Goal: Task Accomplishment & Management: Complete application form

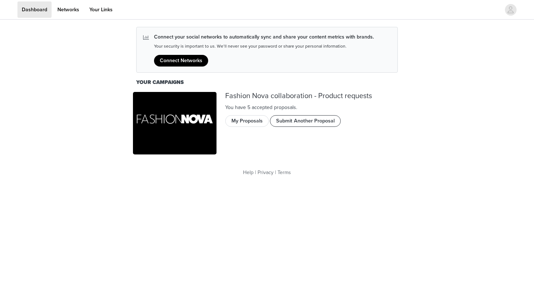
click at [296, 124] on button "Submit Another Proposal" at bounding box center [305, 121] width 71 height 12
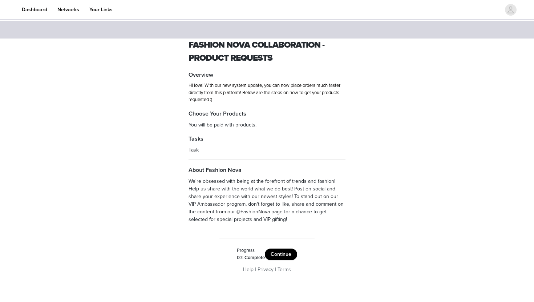
click at [281, 252] on button "Continue" at bounding box center [281, 254] width 32 height 12
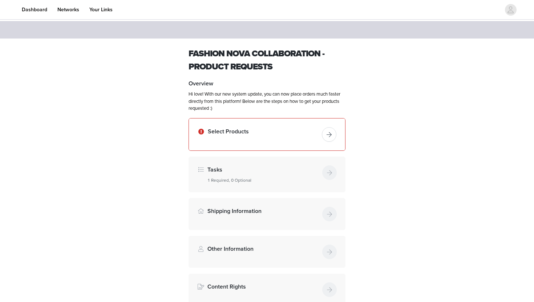
click at [325, 133] on button "button" at bounding box center [329, 134] width 15 height 15
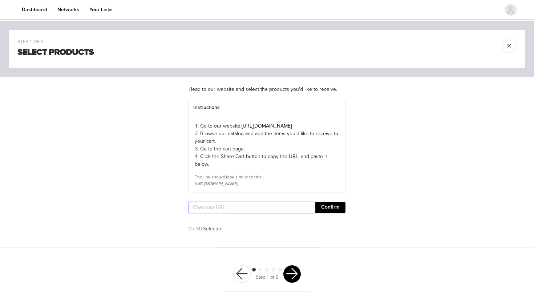
click at [231, 213] on input "text" at bounding box center [251, 207] width 127 height 12
paste input "[URL][DOMAIN_NAME]"
type input "[URL][DOMAIN_NAME]"
click at [322, 213] on button "Confirm" at bounding box center [330, 207] width 30 height 12
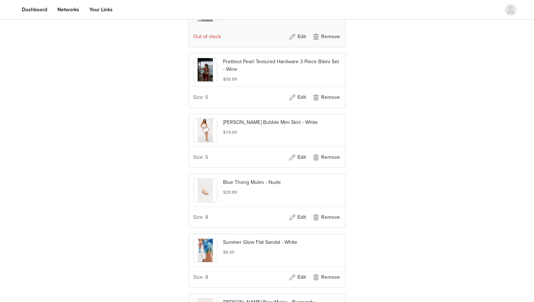
scroll to position [786, 0]
click at [328, 41] on button "Remove" at bounding box center [325, 36] width 29 height 12
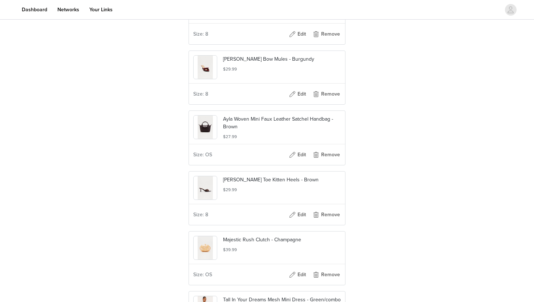
scroll to position [1092, 0]
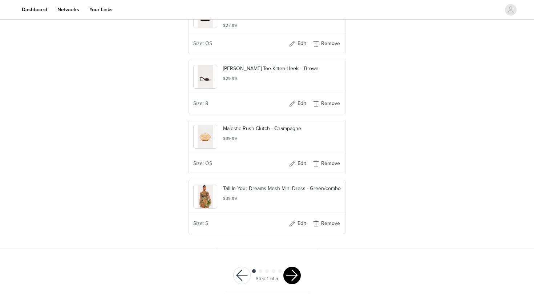
click at [290, 277] on button "button" at bounding box center [291, 274] width 17 height 17
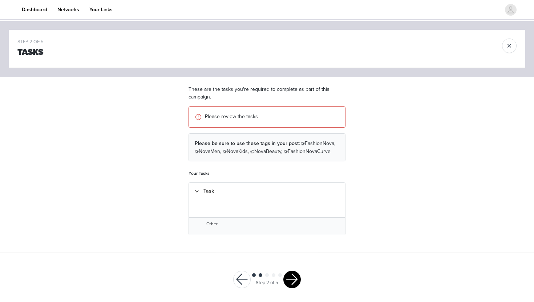
click at [289, 280] on button "button" at bounding box center [291, 278] width 17 height 17
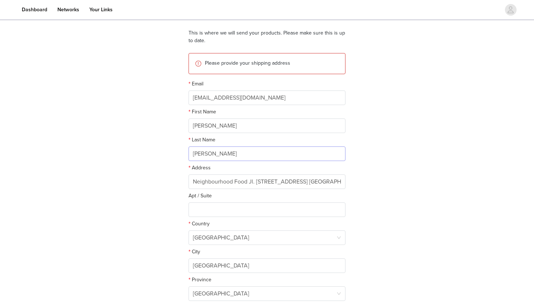
scroll to position [57, 0]
drag, startPoint x: 270, startPoint y: 97, endPoint x: 177, endPoint y: 94, distance: 92.9
click at [177, 94] on div "STEP 3 OF 5 Shipping Information This is where we will send your products. Plea…" at bounding box center [267, 152] width 534 height 376
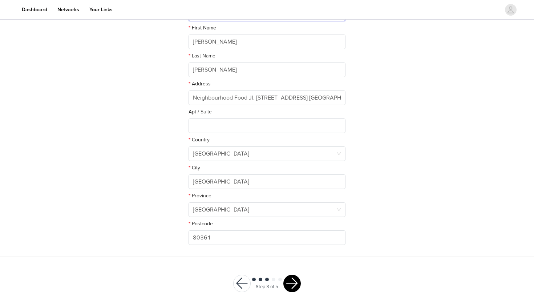
scroll to position [148, 0]
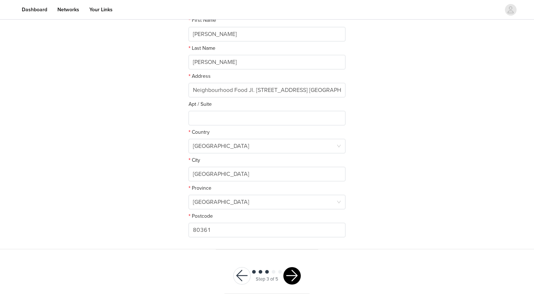
type input "[EMAIL_ADDRESS][DOMAIN_NAME]"
click at [295, 273] on button "button" at bounding box center [291, 275] width 17 height 17
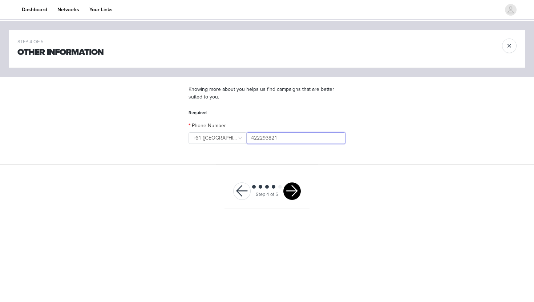
drag, startPoint x: 297, startPoint y: 139, endPoint x: 244, endPoint y: 125, distance: 54.8
click at [244, 125] on div "Phone Number +1 ([GEOGRAPHIC_DATA]) +61 ([GEOGRAPHIC_DATA]) 422293821" at bounding box center [266, 134] width 157 height 25
paste input "0452 562 306"
type input "0452 562 306"
click at [286, 192] on button "button" at bounding box center [291, 190] width 17 height 17
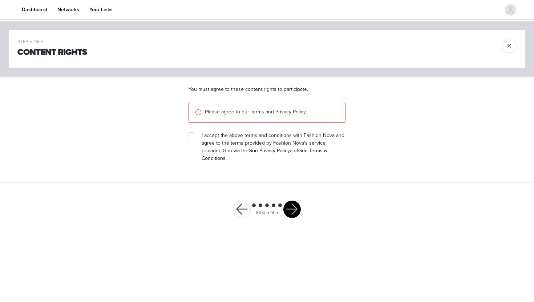
click at [188, 138] on section "You must agree to these content rights to participate. Please agree to our Term…" at bounding box center [267, 130] width 174 height 106
click at [191, 134] on input "checkbox" at bounding box center [190, 134] width 5 height 5
checkbox input "true"
click at [293, 200] on button "button" at bounding box center [291, 208] width 17 height 17
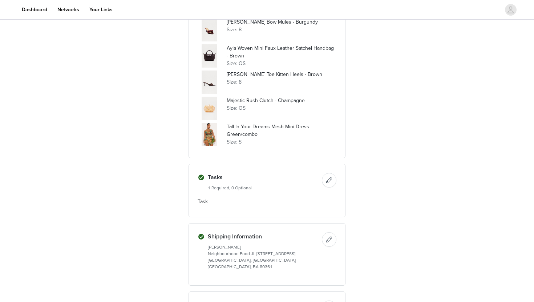
scroll to position [612, 0]
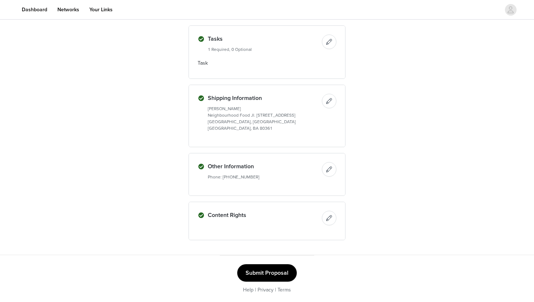
click at [266, 270] on button "Submit Proposal" at bounding box center [267, 272] width 60 height 17
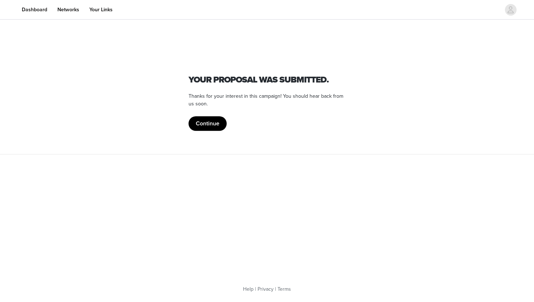
scroll to position [0, 0]
